Goal: Task Accomplishment & Management: Manage account settings

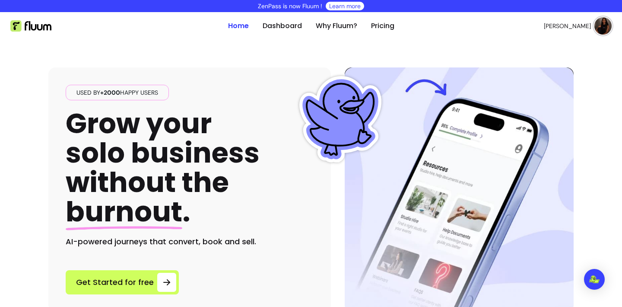
click at [583, 25] on span "[PERSON_NAME]" at bounding box center [567, 26] width 47 height 9
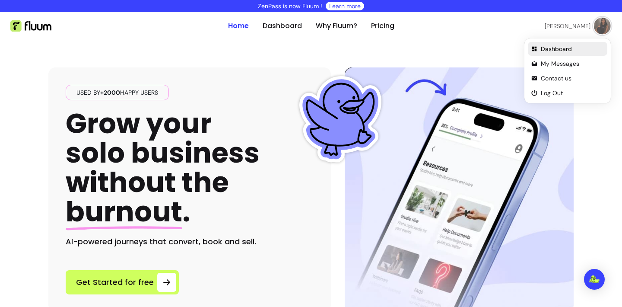
click at [565, 46] on span "Dashboard" at bounding box center [572, 49] width 63 height 9
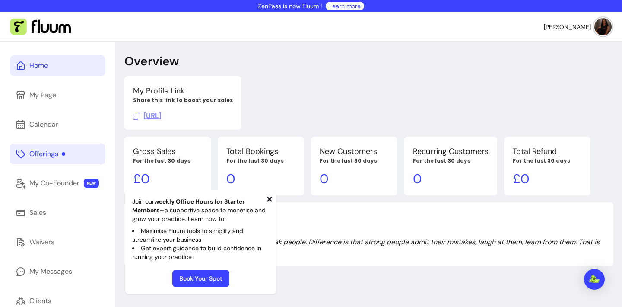
click at [54, 150] on div "Offerings" at bounding box center [47, 154] width 36 height 10
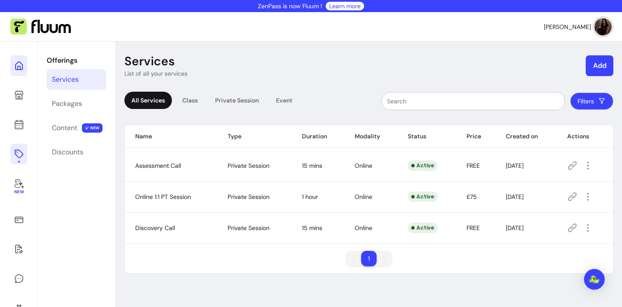
click at [19, 70] on icon at bounding box center [87, 54] width 146 height 123
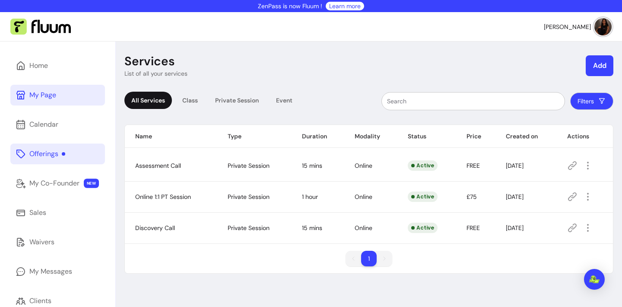
click at [40, 101] on link "My Page" at bounding box center [57, 95] width 95 height 21
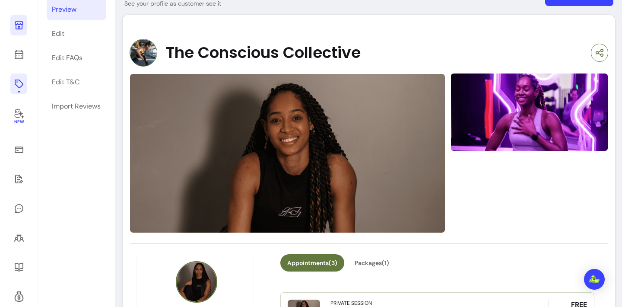
scroll to position [70, 0]
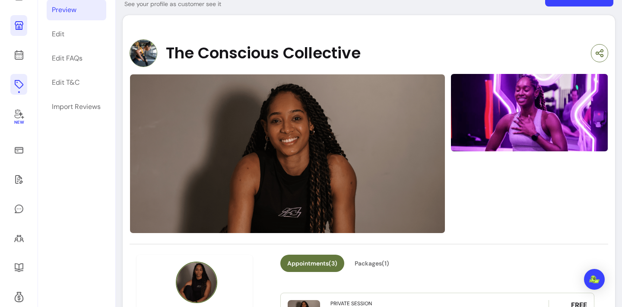
click at [347, 115] on img at bounding box center [288, 153] width 316 height 159
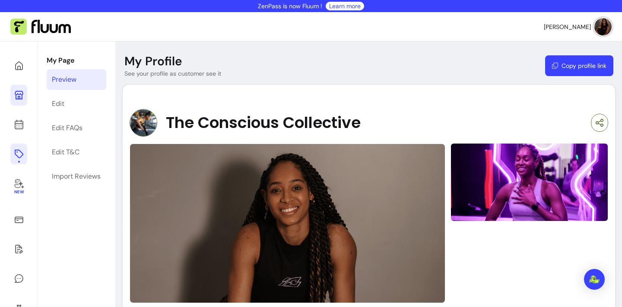
scroll to position [0, 0]
click at [61, 105] on div "Edit" at bounding box center [58, 104] width 13 height 10
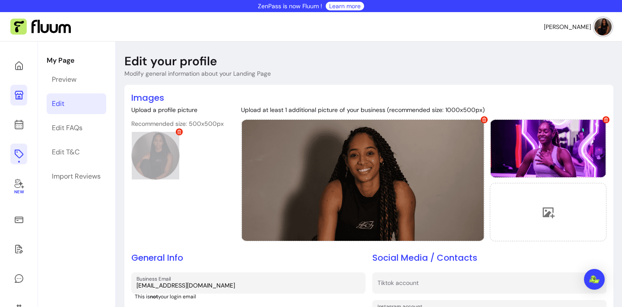
click at [179, 131] on icon at bounding box center [179, 132] width 4 height 4
click at [157, 168] on div at bounding box center [155, 155] width 48 height 48
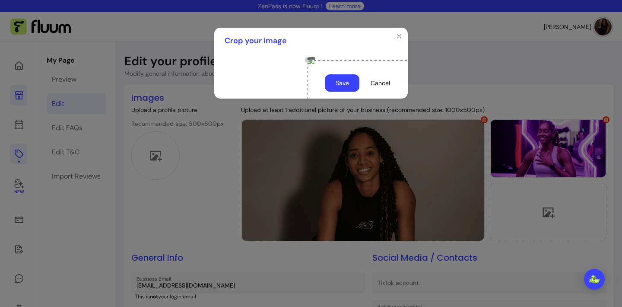
click at [335, 160] on div "Use the arrow keys to move the crop selection area" at bounding box center [394, 146] width 173 height 173
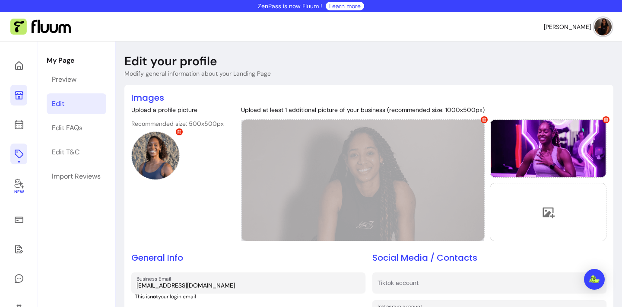
click at [482, 119] on icon at bounding box center [484, 120] width 4 height 4
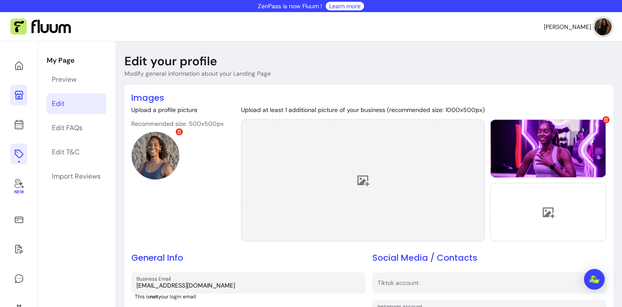
click at [378, 187] on div at bounding box center [363, 180] width 244 height 122
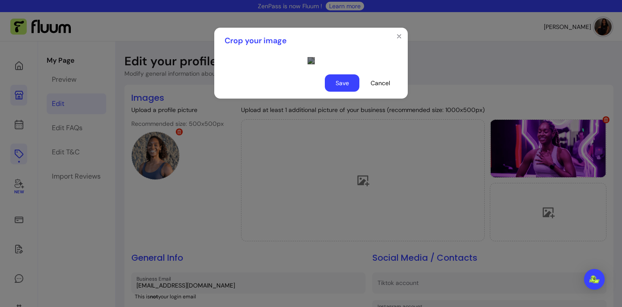
click at [331, 197] on div "Use the arrow keys to move the crop selection area" at bounding box center [394, 187] width 173 height 86
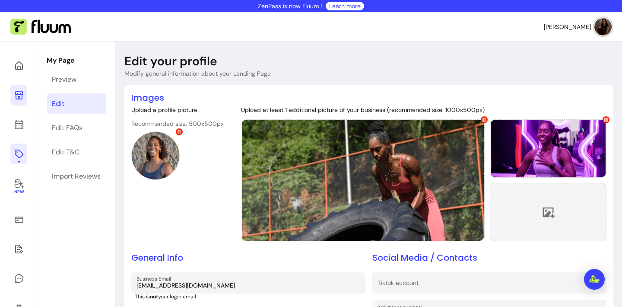
click at [543, 211] on icon at bounding box center [548, 212] width 13 height 13
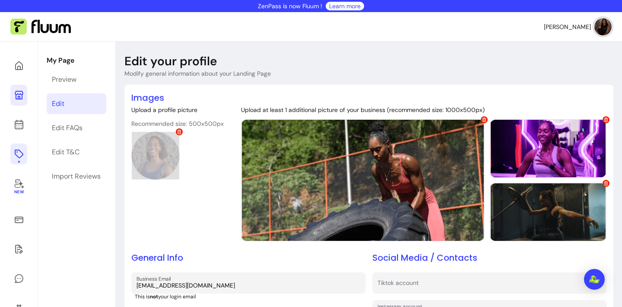
scroll to position [0, 0]
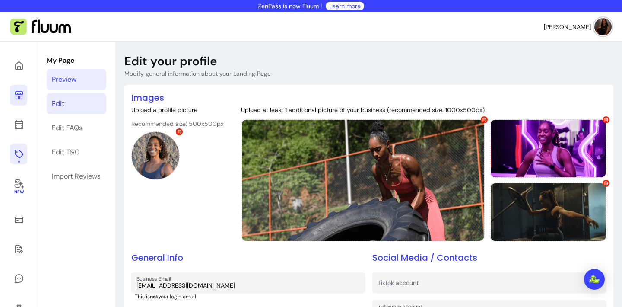
click at [74, 83] on div "Preview" at bounding box center [64, 79] width 25 height 10
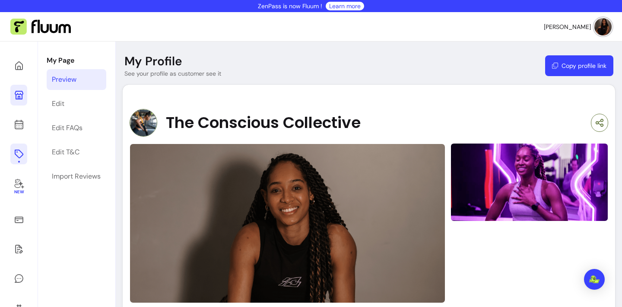
click at [145, 127] on img at bounding box center [144, 123] width 28 height 28
click at [79, 99] on link "Edit" at bounding box center [77, 103] width 60 height 21
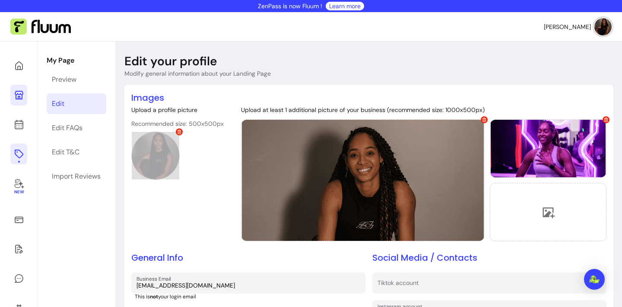
click at [180, 133] on icon at bounding box center [179, 132] width 4 height 4
click at [155, 153] on icon at bounding box center [155, 155] width 13 height 13
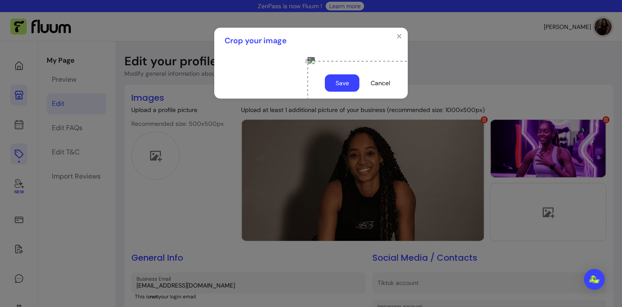
click at [308, 131] on div "Use the arrow keys to move the crop selection area" at bounding box center [394, 147] width 173 height 173
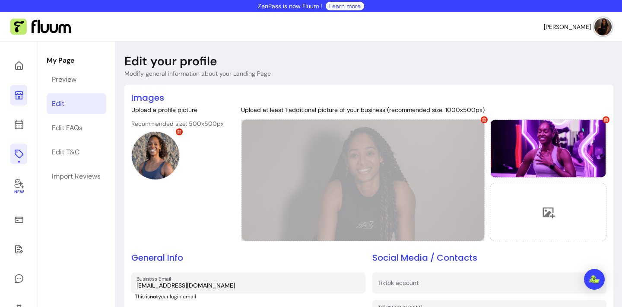
click at [483, 118] on icon at bounding box center [485, 120] width 4 height 4
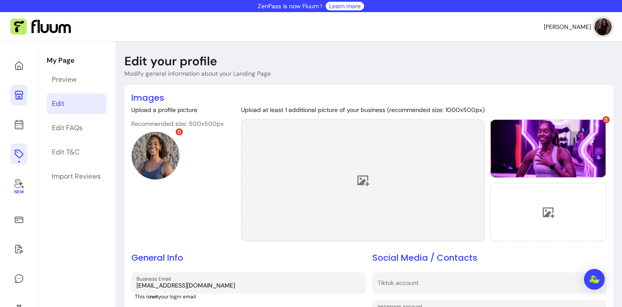
click at [385, 173] on div at bounding box center [363, 180] width 244 height 122
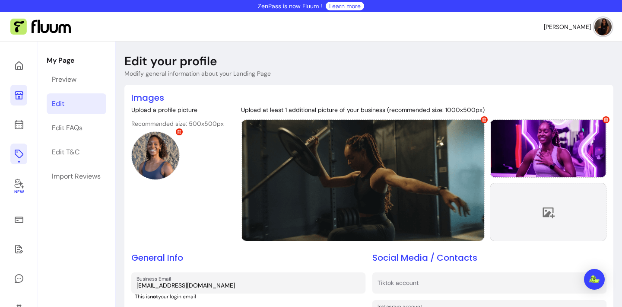
click at [560, 210] on div at bounding box center [548, 212] width 117 height 58
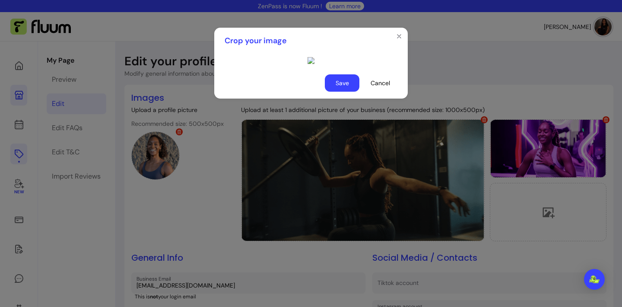
click at [340, 162] on div "Use the arrow keys to move the crop selection area" at bounding box center [394, 186] width 173 height 86
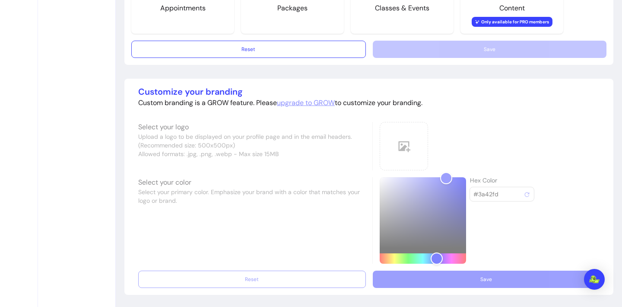
scroll to position [651, 0]
click at [462, 282] on div "Customize your branding Custom branding is a GROW feature. Please upgrade to GR…" at bounding box center [368, 187] width 475 height 202
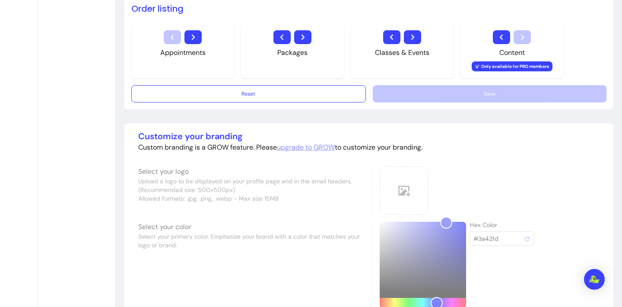
scroll to position [606, 0]
click at [464, 94] on div "Reset Save" at bounding box center [368, 93] width 475 height 17
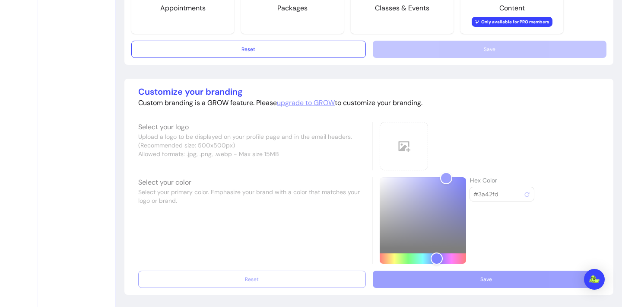
scroll to position [651, 0]
click at [460, 281] on div "Customize your branding Custom branding is a GROW feature. Please upgrade to GR…" at bounding box center [368, 187] width 475 height 202
click at [298, 239] on div "Customize your branding Custom branding is a GROW feature. Please upgrade to GR…" at bounding box center [368, 187] width 475 height 202
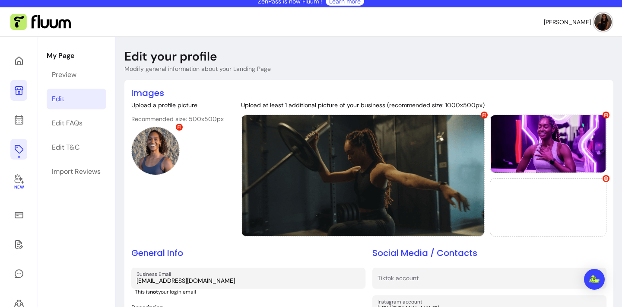
scroll to position [3, 0]
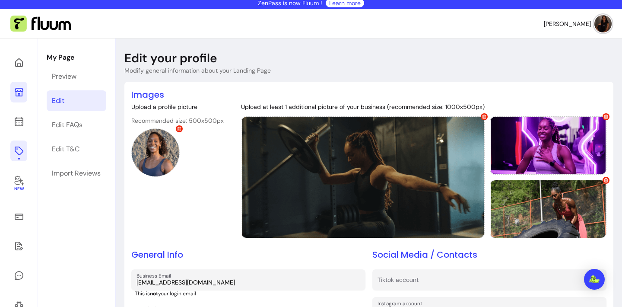
click at [67, 131] on link "Edit FAQs" at bounding box center [77, 125] width 60 height 21
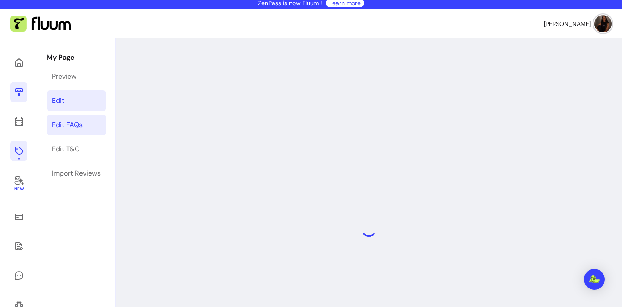
select select "*"
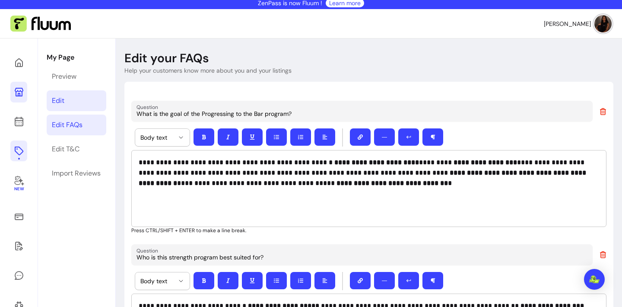
click at [63, 99] on div "Edit" at bounding box center [58, 100] width 13 height 10
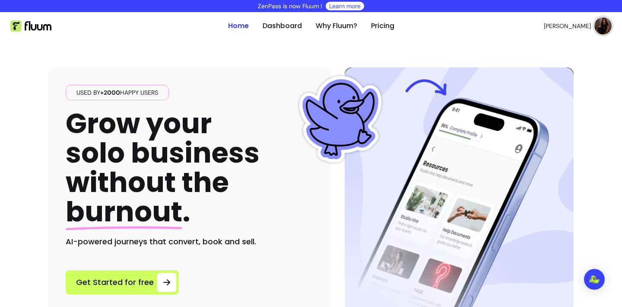
click at [605, 25] on img at bounding box center [603, 25] width 17 height 17
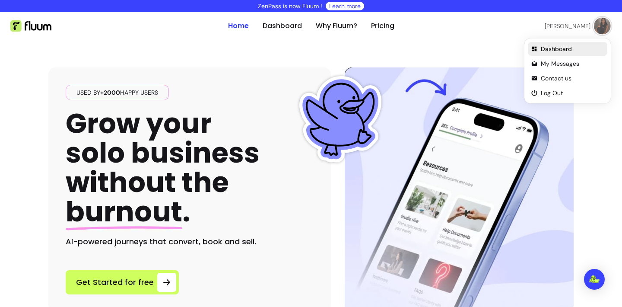
click at [556, 48] on span "Dashboard" at bounding box center [572, 49] width 63 height 9
